Goal: Find specific page/section: Find specific page/section

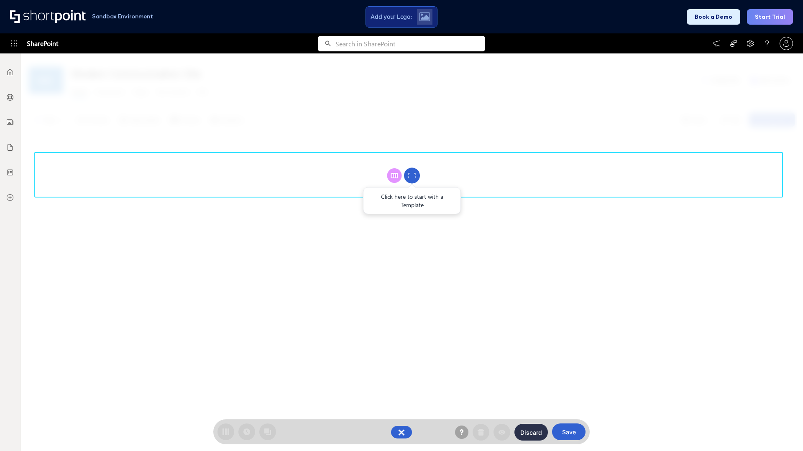
click at [412, 176] on circle at bounding box center [412, 176] width 16 height 16
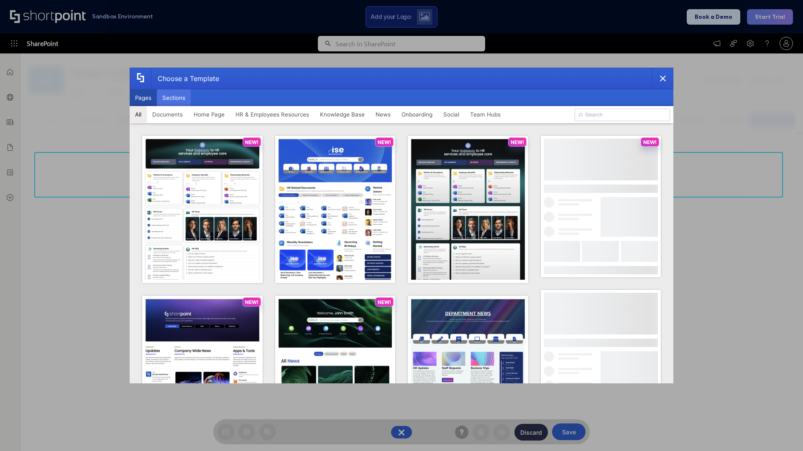
click at [173, 98] on button "Sections" at bounding box center [174, 97] width 34 height 17
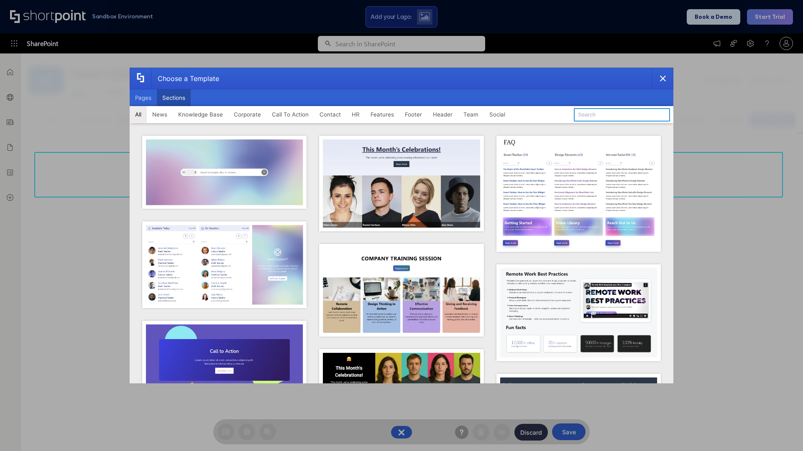
type input "Quick Links"
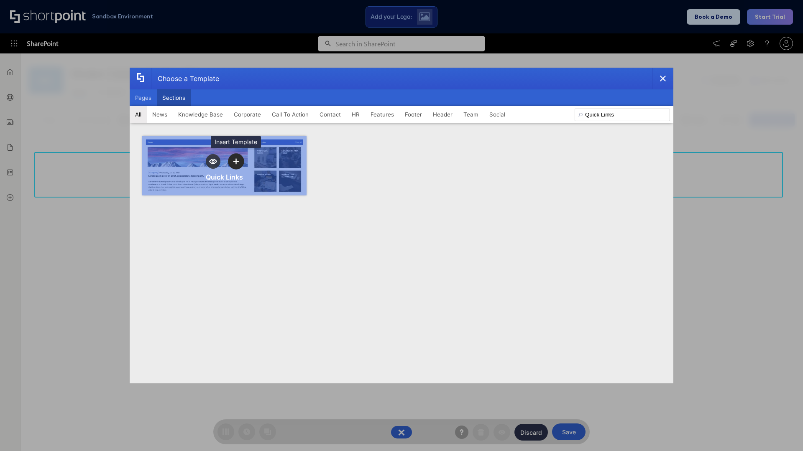
click at [236, 161] on icon "template selector" at bounding box center [236, 161] width 6 height 6
